Goal: Information Seeking & Learning: Learn about a topic

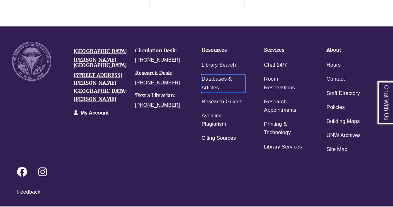
click at [210, 75] on link "Databases & Articles" at bounding box center [222, 83] width 43 height 17
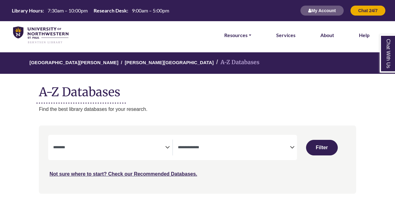
select select "Database Subject Filter"
select select "Database Types Filter"
click at [93, 141] on span "Search filters" at bounding box center [109, 147] width 112 height 16
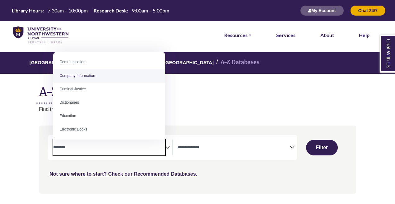
scroll to position [123, 0]
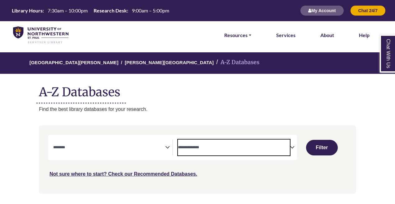
click at [227, 145] on span "Search filters" at bounding box center [234, 146] width 112 height 5
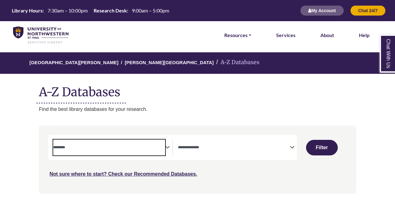
click at [142, 147] on textarea "Search" at bounding box center [109, 147] width 112 height 5
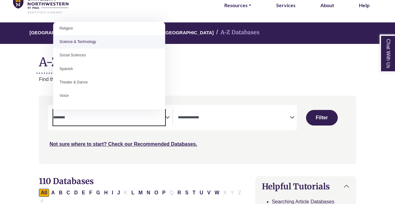
scroll to position [529, 0]
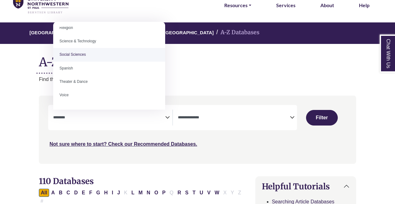
select select "******"
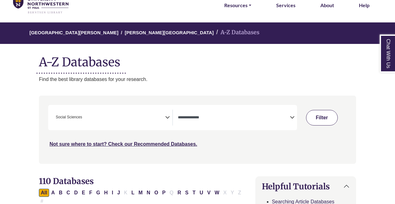
click at [324, 118] on button "Filter" at bounding box center [322, 118] width 32 height 16
select select "Database Types Filter"
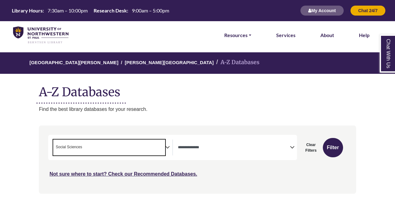
click at [162, 148] on span "× Social Sciences" at bounding box center [109, 147] width 112 height 16
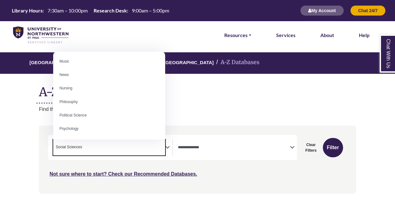
scroll to position [438, 0]
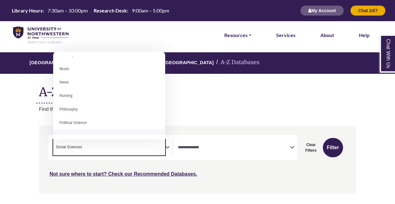
click at [98, 143] on span "× Social Sciences" at bounding box center [109, 147] width 112 height 16
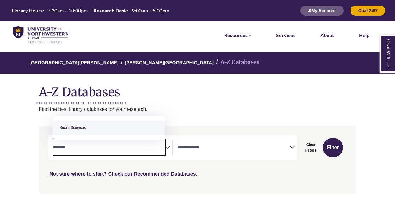
select select "Database Subject Filter"
type textarea "*"
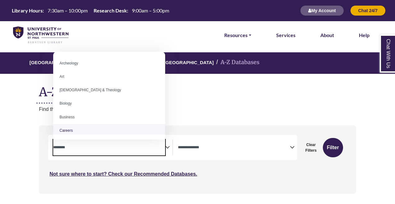
click at [67, 150] on textarea "Search" at bounding box center [109, 147] width 112 height 5
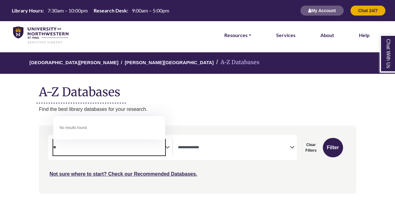
type textarea "*"
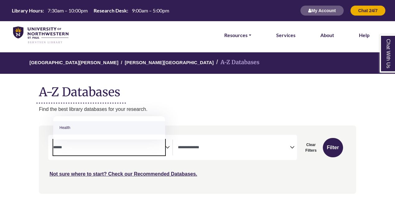
type textarea "******"
select select "*****"
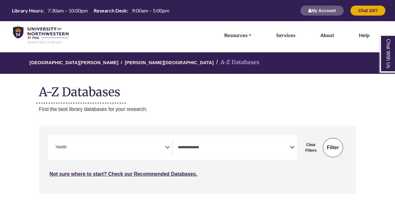
click at [327, 147] on button "Filter" at bounding box center [333, 147] width 20 height 19
click at [333, 145] on button "Filter" at bounding box center [333, 147] width 20 height 19
select select "Database Types Filter"
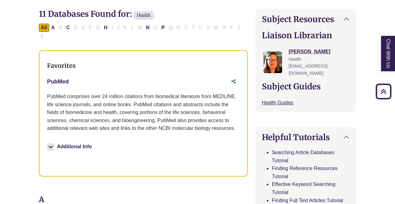
scroll to position [188, 0]
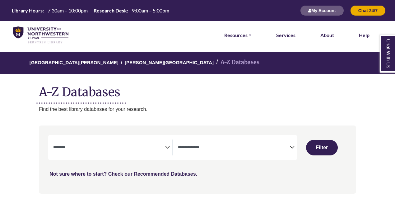
select select "Database Subject Filter"
select select "Database Types Filter"
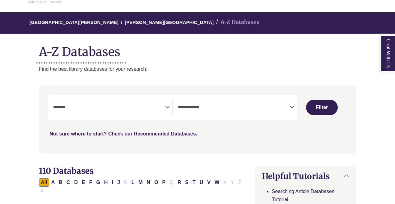
scroll to position [40, 0]
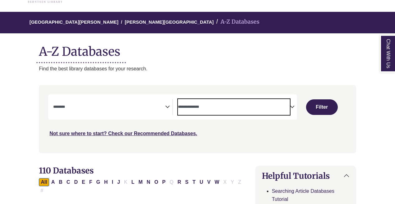
click at [206, 107] on textarea "Search" at bounding box center [234, 107] width 112 height 5
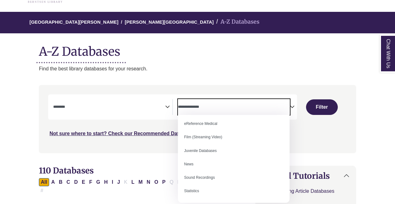
scroll to position [0, 0]
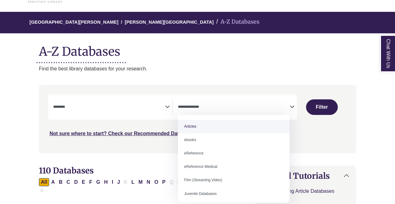
click at [67, 105] on textarea "Search" at bounding box center [109, 107] width 112 height 5
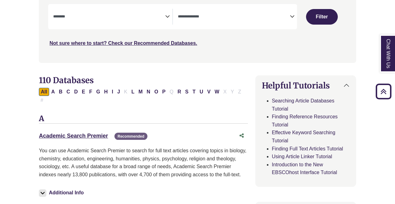
scroll to position [136, 0]
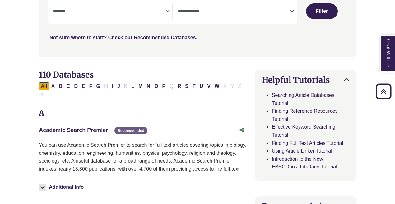
click at [49, 127] on link "Academic Search Premier This link opens in a new window" at bounding box center [73, 130] width 69 height 6
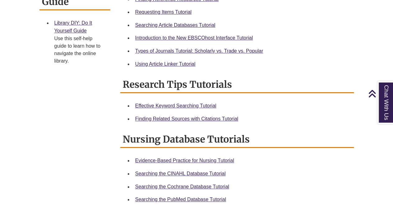
scroll to position [285, 0]
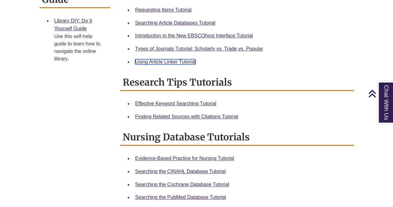
click at [156, 61] on link "Using Article Linker Tutorial" at bounding box center [165, 61] width 60 height 5
